Goal: Task Accomplishment & Management: Manage account settings

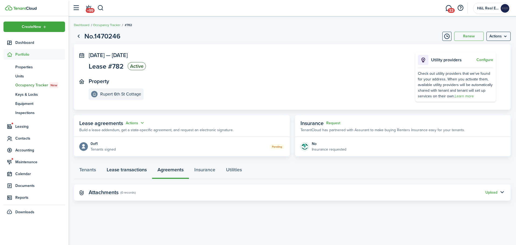
click at [139, 166] on link "Lease transactions" at bounding box center [126, 171] width 51 height 16
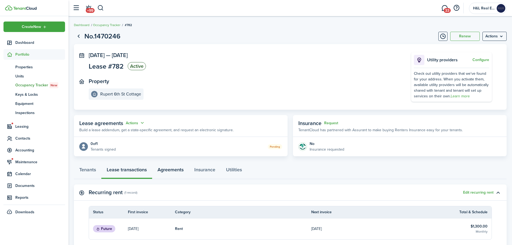
click at [178, 168] on link "Agreements" at bounding box center [170, 171] width 37 height 16
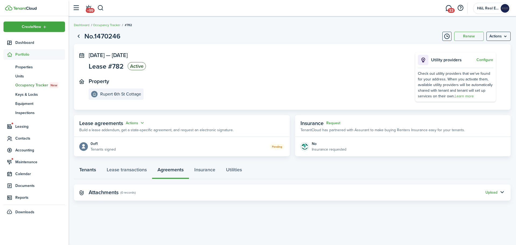
click at [77, 168] on link "Tenants" at bounding box center [87, 171] width 27 height 16
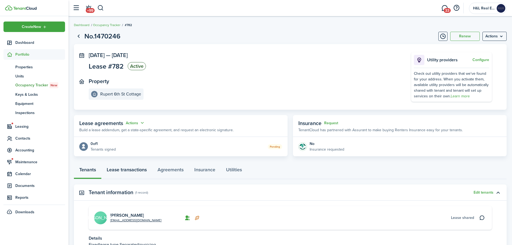
click at [103, 169] on link "Lease transactions" at bounding box center [126, 171] width 51 height 16
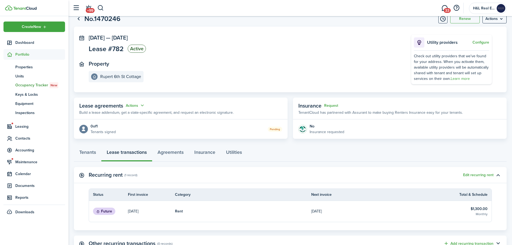
scroll to position [27, 0]
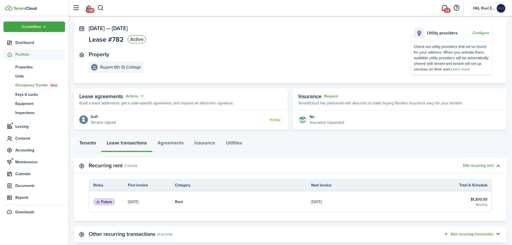
click at [93, 146] on link "Tenants" at bounding box center [87, 144] width 27 height 16
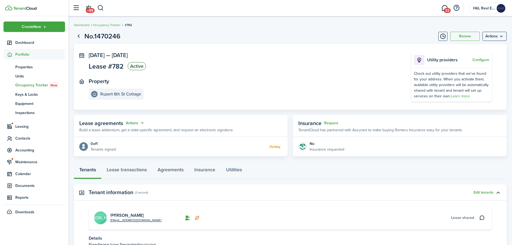
click at [140, 123] on button "Actions" at bounding box center [135, 123] width 19 height 6
click at [240, 142] on panel-main-body "0 of 1 Tenants signed Pending" at bounding box center [180, 146] width 213 height 19
click at [128, 175] on link "Lease transactions" at bounding box center [126, 171] width 51 height 16
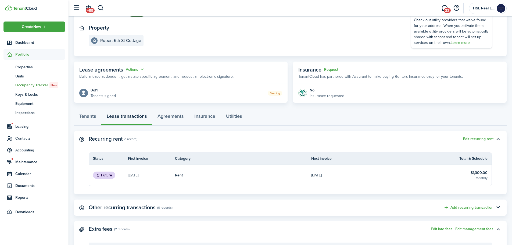
scroll to position [54, 0]
click at [180, 113] on link "Agreements" at bounding box center [170, 117] width 37 height 16
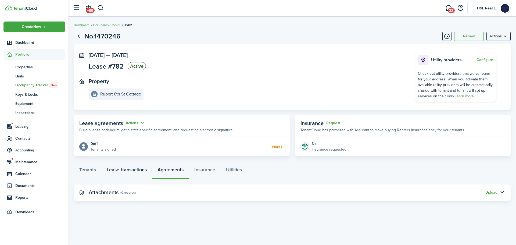
click at [121, 171] on link "Lease transactions" at bounding box center [126, 171] width 51 height 16
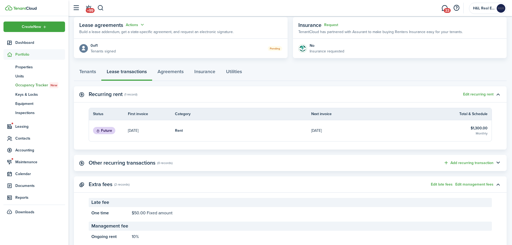
scroll to position [107, 0]
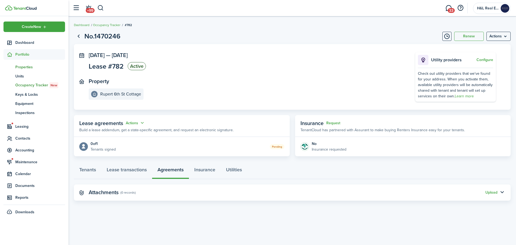
click at [25, 66] on span "Properties" at bounding box center [40, 67] width 50 height 6
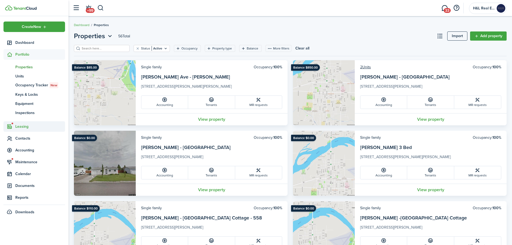
click at [31, 125] on span "Leasing" at bounding box center [40, 127] width 50 height 6
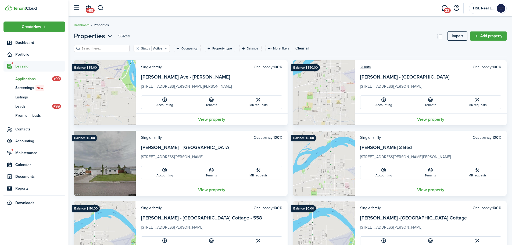
click at [24, 77] on span "Applications" at bounding box center [33, 79] width 37 height 6
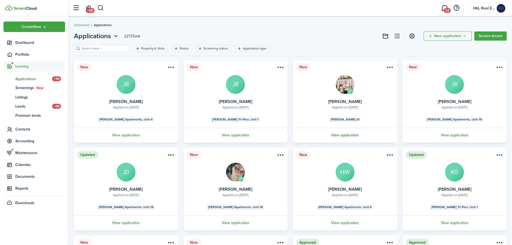
click at [336, 136] on link "View application" at bounding box center [345, 135] width 106 height 15
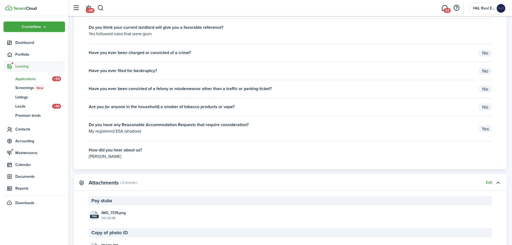
scroll to position [1235, 0]
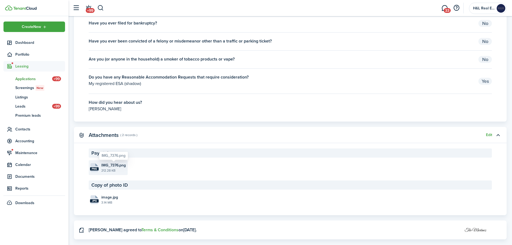
click at [111, 169] on file-size "212.28 KB" at bounding box center [113, 170] width 25 height 5
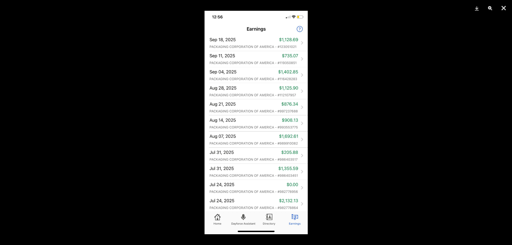
click at [389, 131] on div at bounding box center [256, 122] width 512 height 245
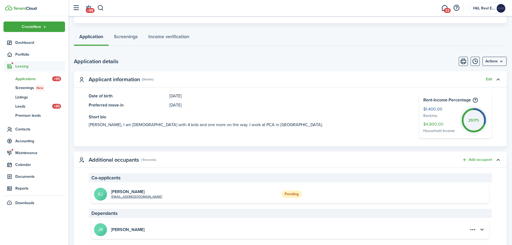
scroll to position [0, 0]
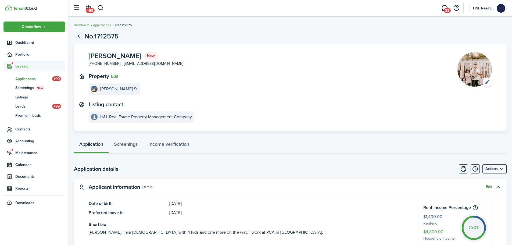
click at [80, 38] on link "Go back" at bounding box center [78, 36] width 9 height 9
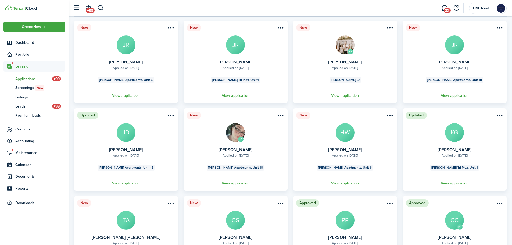
scroll to position [107, 0]
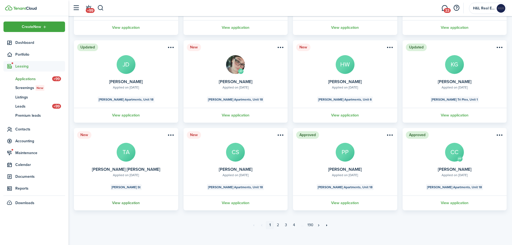
click at [129, 201] on link "View application" at bounding box center [126, 202] width 106 height 15
